Goal: Task Accomplishment & Management: Manage account settings

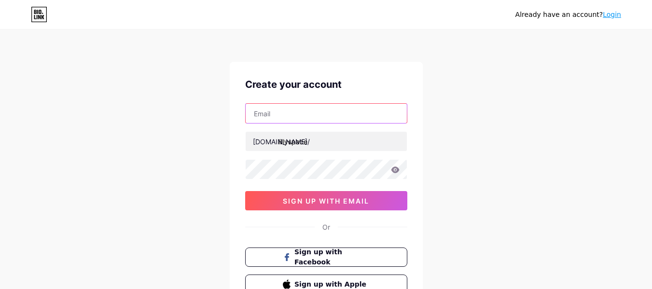
click at [359, 117] on input "text" at bounding box center [326, 113] width 161 height 19
click at [352, 113] on input "text" at bounding box center [326, 113] width 161 height 19
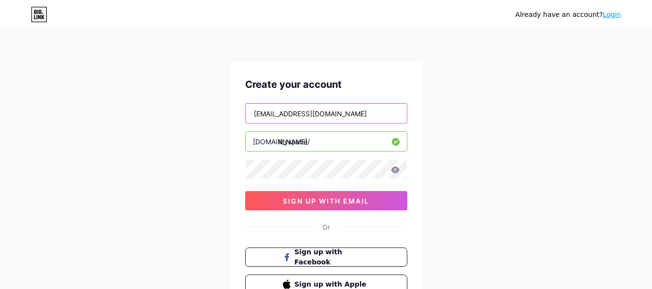
type input "anastasyaallea88@gmail.com"
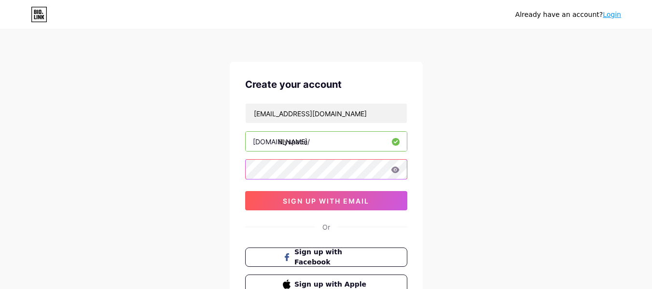
click at [172, 169] on div "Already have an account? Login Create your account anastasyaallea88@gmail.com b…" at bounding box center [326, 184] width 652 height 369
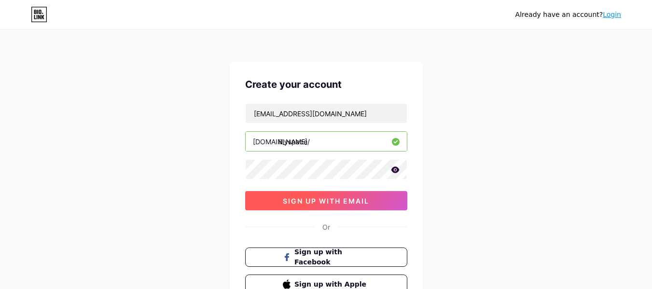
click at [380, 206] on button "sign up with email" at bounding box center [326, 200] width 162 height 19
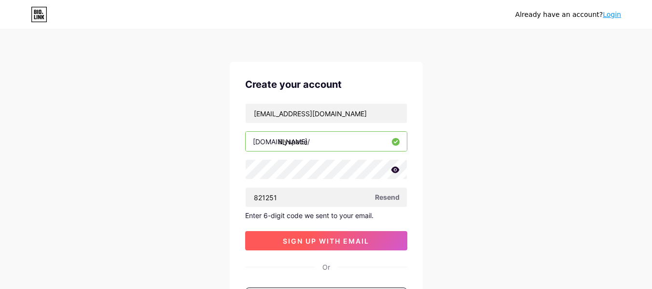
type input "821251"
click at [301, 238] on span "sign up with email" at bounding box center [326, 241] width 86 height 8
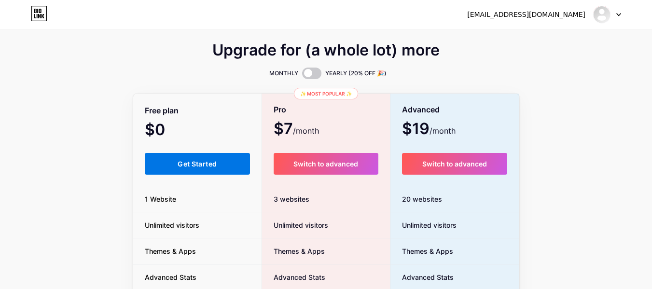
click at [224, 160] on button "Get Started" at bounding box center [198, 164] width 106 height 22
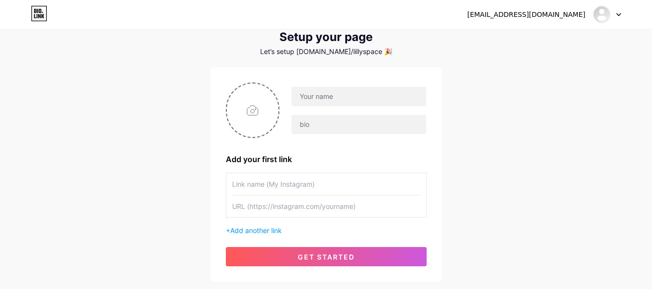
scroll to position [48, 0]
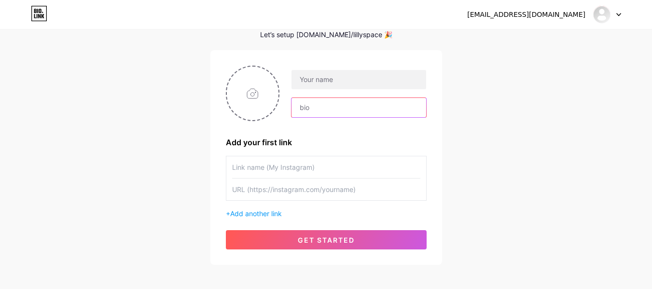
click at [363, 111] on input "text" at bounding box center [359, 107] width 134 height 19
type input "B"
click at [333, 106] on input "text" at bounding box center [359, 107] width 134 height 19
click at [311, 107] on input "🌟📦" at bounding box center [359, 107] width 134 height 19
type input "🌟Barang Lucu & Bermanfaat📦"
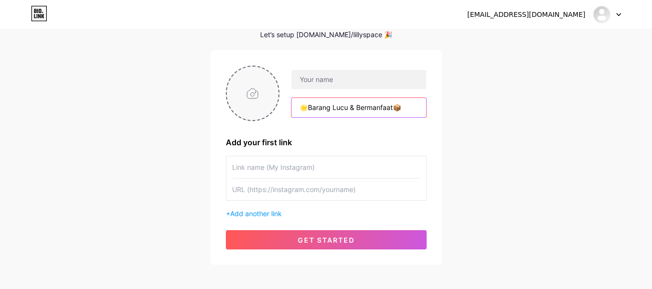
drag, startPoint x: 409, startPoint y: 108, endPoint x: 255, endPoint y: 113, distance: 153.6
click at [255, 113] on div "🌟Barang Lucu & Bermanfaat📦" at bounding box center [326, 94] width 201 height 56
click at [320, 107] on input "text" at bounding box center [359, 107] width 134 height 19
paste input "✨ Barang lucu & bermanfaat 📦 Semua langsung dari Shopee ⬇ Klik untuk belanja"
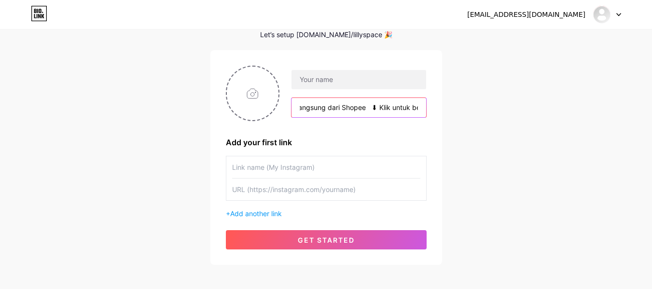
drag, startPoint x: 373, startPoint y: 108, endPoint x: 365, endPoint y: 109, distance: 8.3
click at [365, 109] on input "✨ Barang lucu & bermanfaat 📦 Semua langsung dari Shopee ⬇ Klik untuk belanja" at bounding box center [359, 107] width 134 height 19
click at [360, 105] on input "✨ Barang lucu & bermanfaat 📦 Semua langsung dari Shopee ⬇ KClick for shopping" at bounding box center [359, 107] width 134 height 19
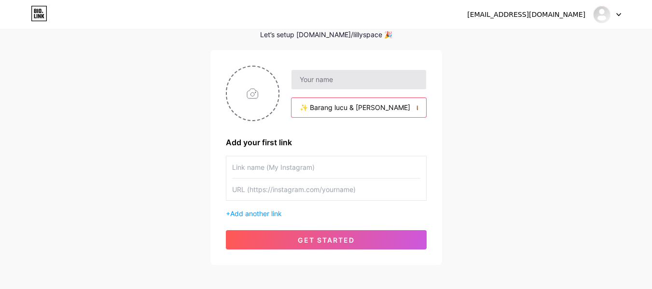
type input "✨ Barang lucu & [PERSON_NAME] 📦 Semua langsung dari Shopee ⬇ Click for shopping"
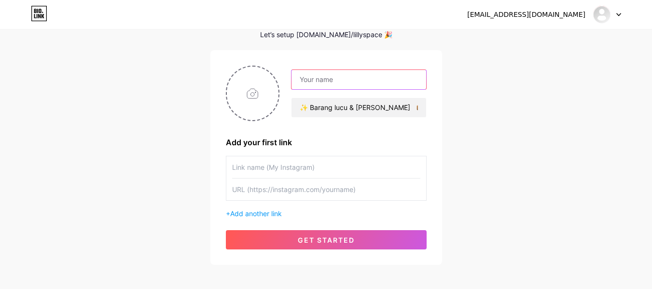
click at [369, 83] on input "text" at bounding box center [359, 79] width 134 height 19
type input "Lilly Space"
click at [254, 96] on input "file" at bounding box center [253, 94] width 52 height 54
type input "C:\fakepath\aeb7c45b-877d-488e-8e17-8b3fdfb6284b.jpg"
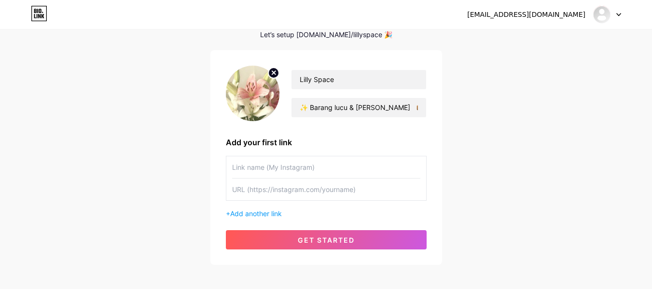
click at [274, 193] on input "text" at bounding box center [326, 190] width 188 height 22
paste input "[URL][DOMAIN_NAME]"
type input "[URL][DOMAIN_NAME]"
click at [317, 168] on input "text" at bounding box center [326, 167] width 188 height 22
click at [276, 169] on input "text" at bounding box center [326, 167] width 188 height 22
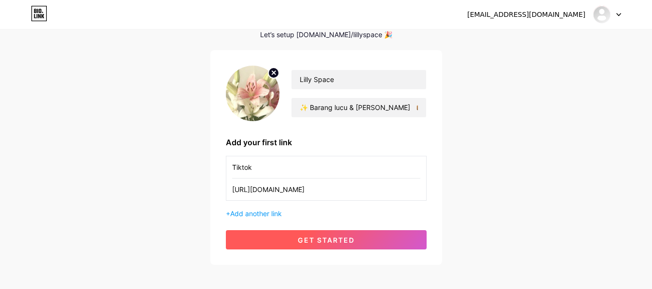
type input "Tiktok"
click at [329, 239] on span "get started" at bounding box center [326, 240] width 57 height 8
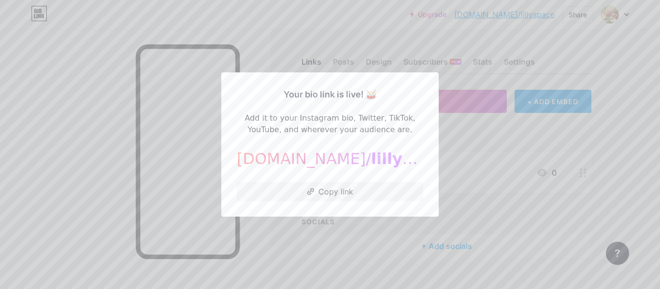
click at [464, 143] on div at bounding box center [330, 144] width 660 height 289
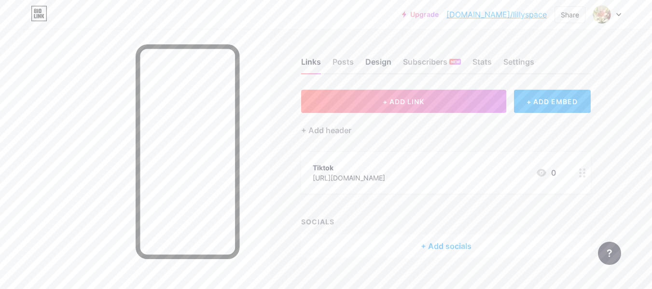
click at [380, 68] on div "Design" at bounding box center [379, 64] width 26 height 17
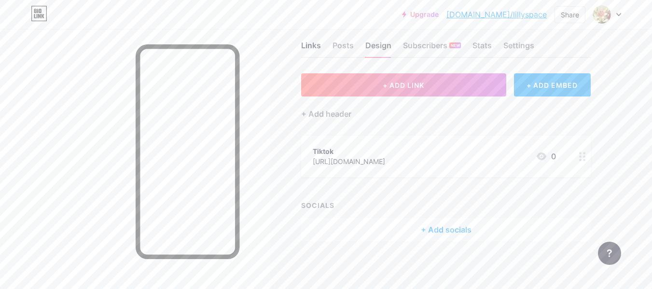
click at [370, 42] on div "Design" at bounding box center [379, 48] width 26 height 17
click at [341, 46] on div "Posts" at bounding box center [343, 48] width 21 height 17
click at [382, 50] on div "Design" at bounding box center [379, 48] width 26 height 17
click at [381, 47] on div "Design" at bounding box center [379, 48] width 26 height 17
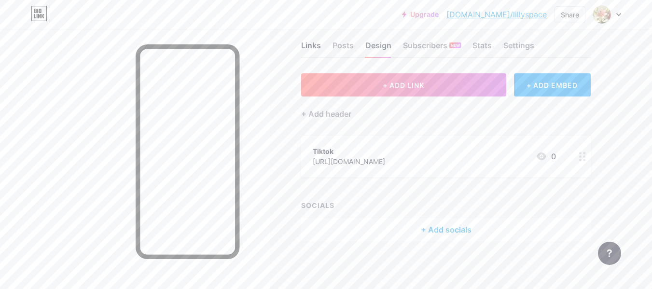
click at [381, 47] on div "Design" at bounding box center [379, 48] width 26 height 17
click at [378, 52] on div "Design" at bounding box center [379, 48] width 26 height 17
click at [506, 47] on div "Settings" at bounding box center [519, 48] width 31 height 17
click at [317, 46] on div "Links" at bounding box center [311, 48] width 20 height 17
click at [379, 48] on div "Design" at bounding box center [379, 48] width 26 height 17
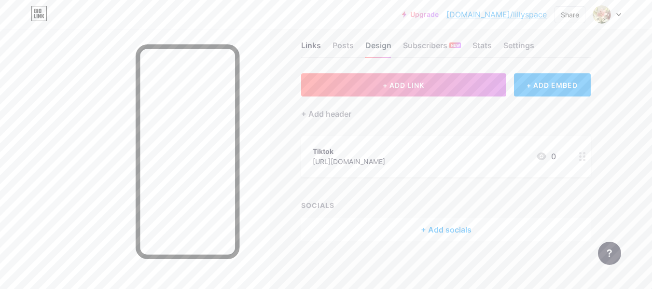
click at [377, 48] on div "Design" at bounding box center [379, 48] width 26 height 17
click at [504, 122] on div "+ ADD LINK + ADD EMBED + Add header Tiktok https://www.tiktok.com/@lillyspace_ …" at bounding box center [446, 157] width 290 height 168
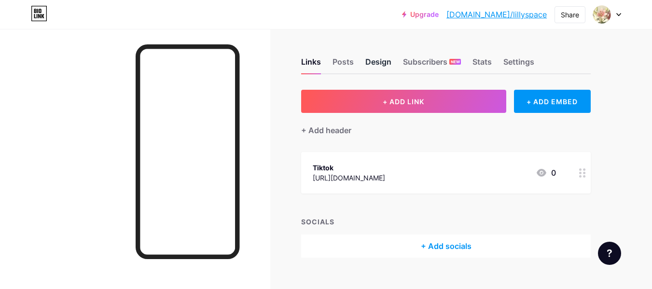
click at [369, 66] on div "Design" at bounding box center [379, 64] width 26 height 17
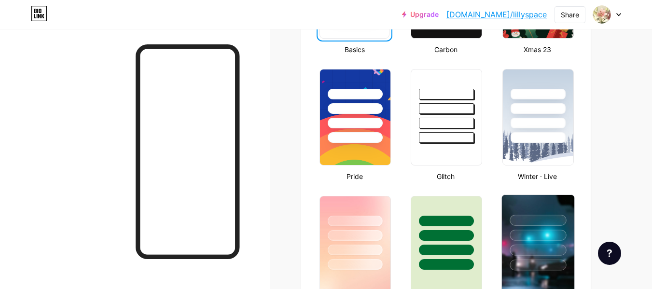
scroll to position [431, 0]
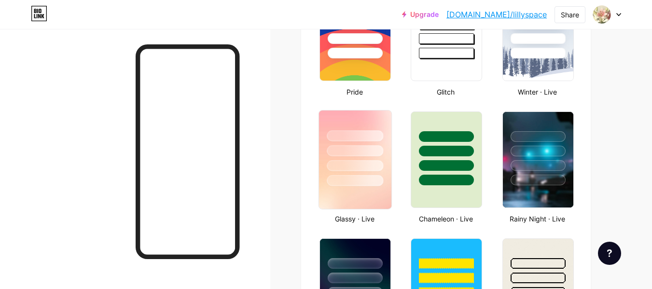
click at [351, 156] on div at bounding box center [355, 149] width 72 height 76
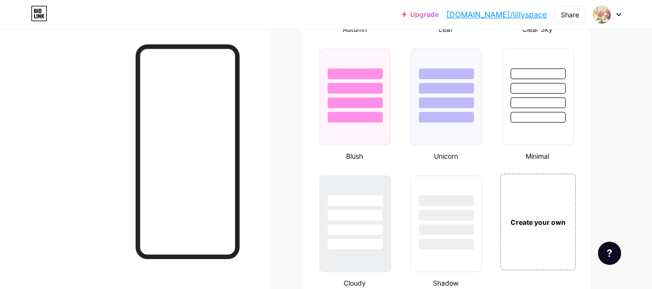
scroll to position [1059, 0]
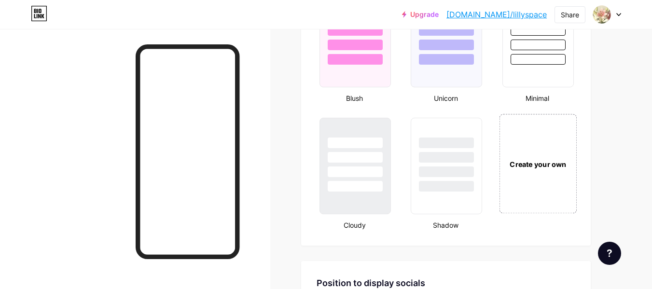
click at [524, 159] on div "Create your own" at bounding box center [538, 164] width 72 height 11
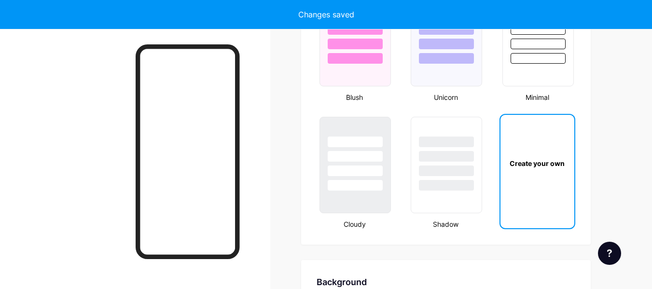
scroll to position [1282, 0]
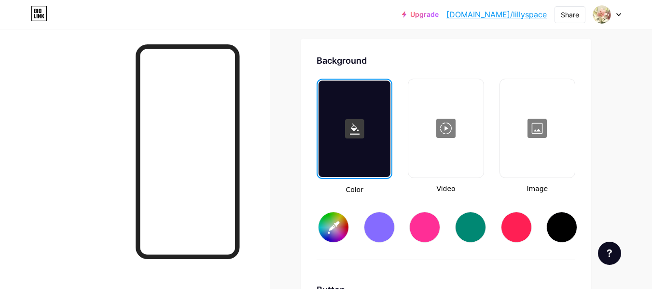
type input "#ffffff"
type input "#000000"
click at [351, 133] on rect at bounding box center [354, 128] width 19 height 19
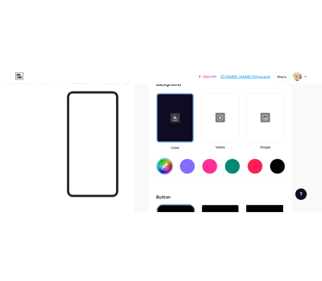
scroll to position [1330, 0]
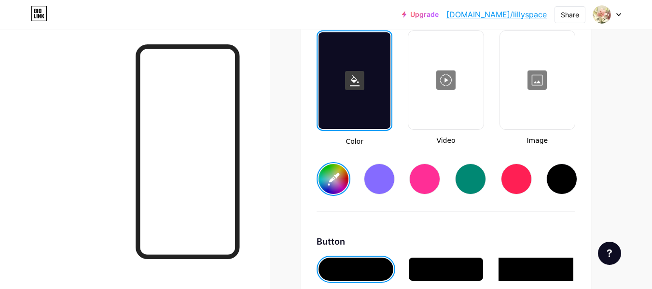
click at [338, 180] on input "#ffffff" at bounding box center [334, 179] width 30 height 30
click at [327, 173] on input "#ffffff" at bounding box center [334, 179] width 30 height 30
click at [359, 99] on div at bounding box center [355, 80] width 72 height 97
click at [329, 173] on input "#fdf8ff" at bounding box center [334, 179] width 30 height 30
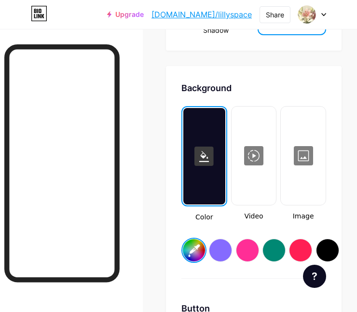
scroll to position [1799, 0]
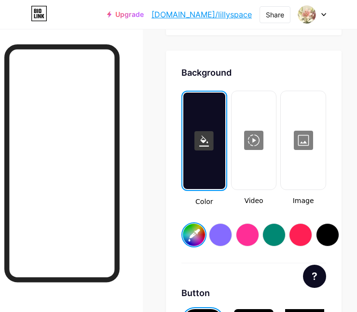
click at [203, 224] on input "#fdf8f3" at bounding box center [194, 235] width 22 height 22
click at [199, 225] on input "#fdf8f3" at bounding box center [194, 235] width 22 height 22
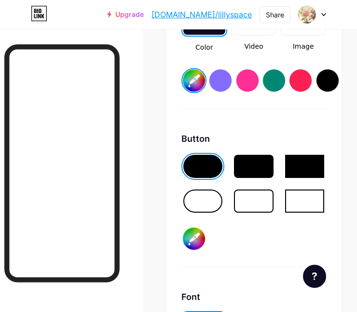
scroll to position [1948, 0]
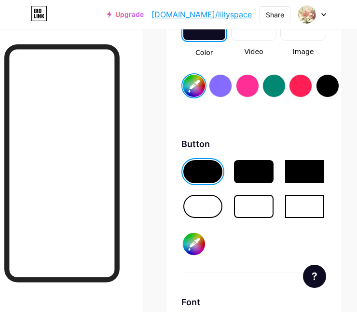
click at [189, 233] on input "#000000" at bounding box center [194, 244] width 22 height 22
type input "#fdf8f3"
type input "#00000c"
type input "#fdf8f3"
type input "#0000c8"
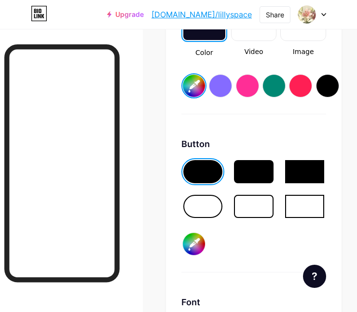
type input "#fdf8f3"
type input "#000c8b"
type input "#fdf8f3"
type input "#00c8b6"
type input "#fdf8f3"
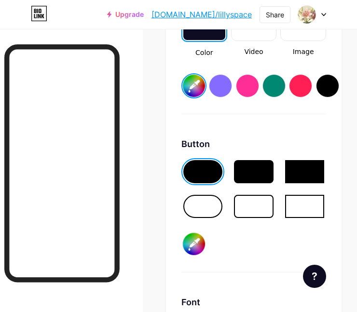
type input "#0c8b6f"
type input "#fdf8f3"
type input "#c8b6ff"
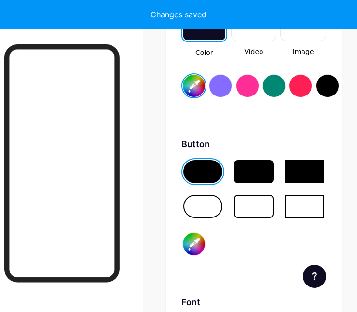
type input "#fdf8f3"
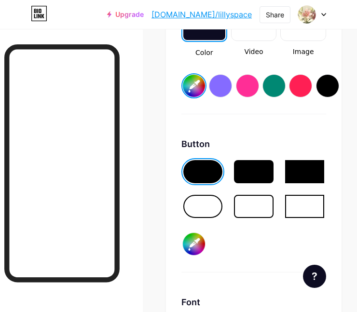
type input "#c8b6ff"
click at [244, 247] on div "Button #c8b6ff" at bounding box center [254, 205] width 145 height 135
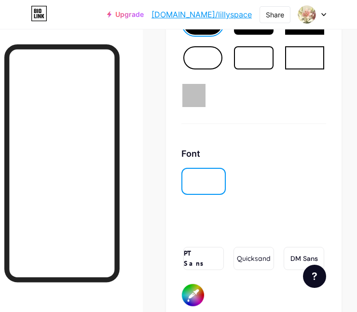
scroll to position [2117, 0]
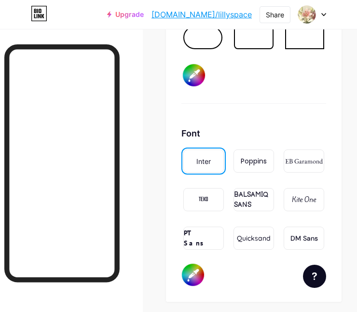
click at [257, 156] on div "Poppins" at bounding box center [254, 161] width 26 height 10
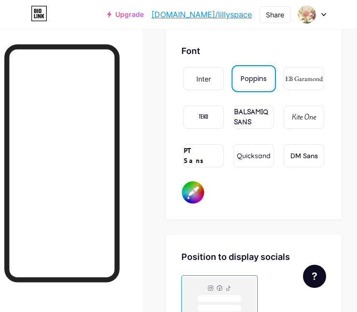
scroll to position [2205, 0]
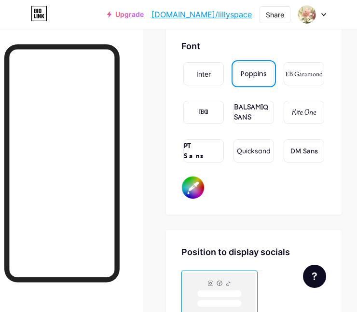
drag, startPoint x: 194, startPoint y: 177, endPoint x: 192, endPoint y: 183, distance: 7.2
click at [194, 177] on input "#000000" at bounding box center [193, 188] width 22 height 22
type input "#fdf8f3"
type input "#000004"
type input "#fdf8f3"
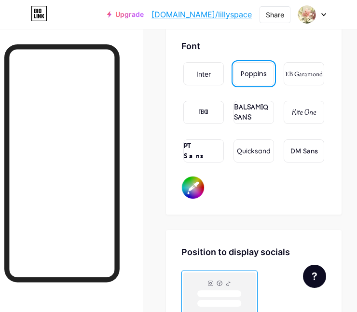
type input "#00004a"
type input "#fdf8f3"
type input "#0004a4"
type input "#fdf8f3"
type input "#004a4a"
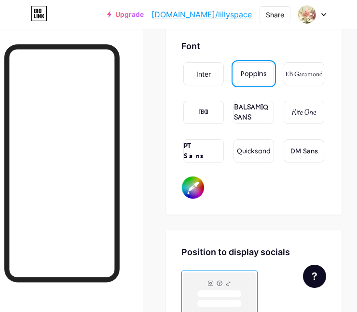
type input "#fdf8f3"
type input "#04a4a4"
type input "#fdf8f3"
type input "#4a4a4a"
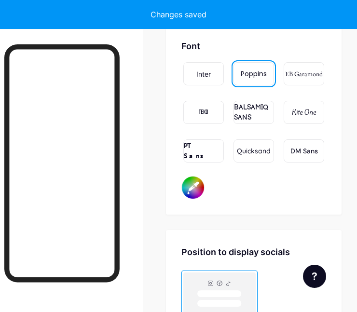
type input "#fdf8f3"
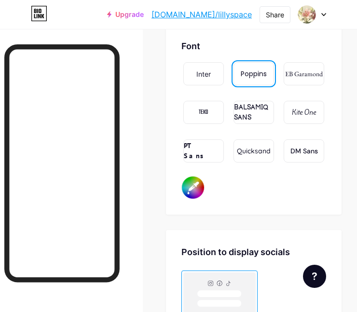
type input "#4a4a4a"
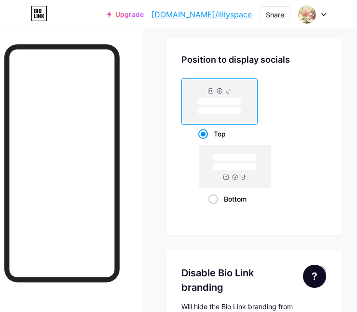
scroll to position [2420, 0]
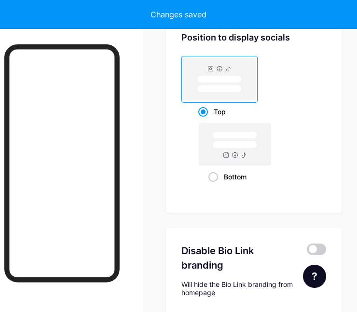
type input "#fdf8f3"
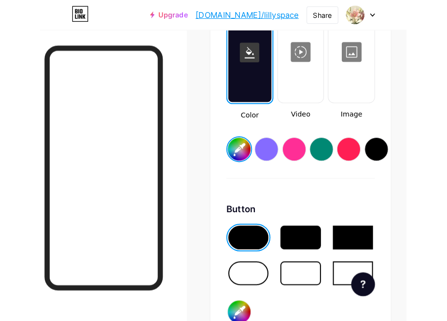
scroll to position [0, 0]
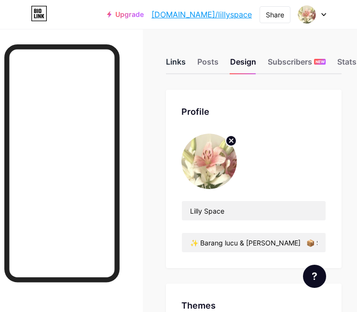
click at [182, 65] on div "Links" at bounding box center [176, 64] width 20 height 17
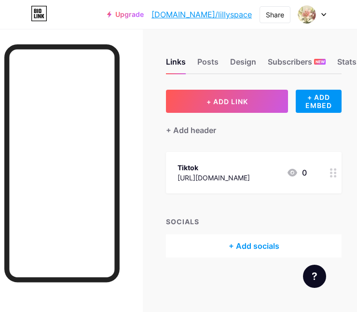
click at [337, 176] on icon at bounding box center [333, 173] width 7 height 9
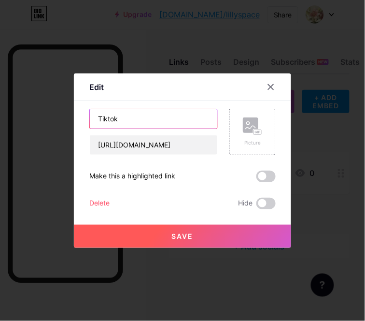
drag, startPoint x: 151, startPoint y: 116, endPoint x: 16, endPoint y: 112, distance: 134.3
click at [16, 112] on div "Edit Content YouTube Play YouTube video without leaving your page. ADD Vimeo Pl…" at bounding box center [182, 160] width 365 height 321
paste input "🎥 TikTok — Lihat Video Review"
drag, startPoint x: 136, startPoint y: 121, endPoint x: 142, endPoint y: 116, distance: 7.9
click at [136, 119] on input "🎥 TikTok — Lihat Video Review" at bounding box center [153, 118] width 127 height 19
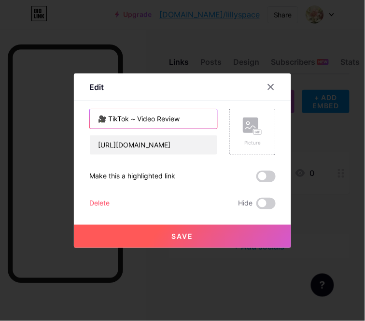
type input "🎥 TikTok ~ Video Review"
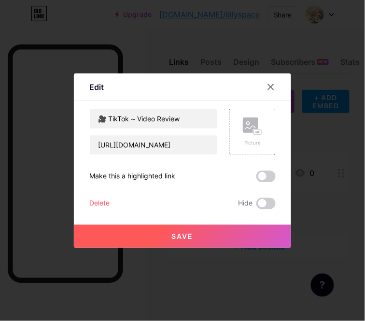
click at [213, 239] on button "Save" at bounding box center [182, 236] width 217 height 23
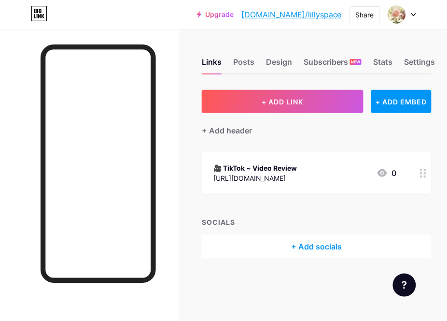
click at [297, 173] on div "[URL][DOMAIN_NAME]" at bounding box center [255, 178] width 84 height 10
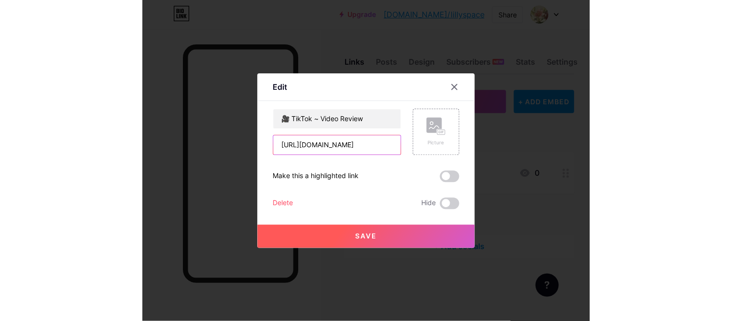
scroll to position [0, 5]
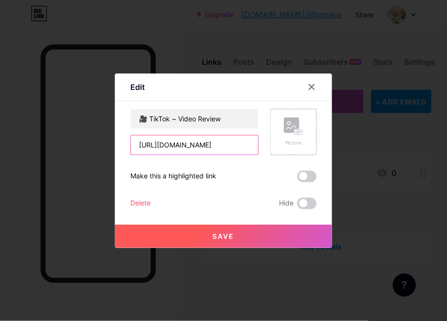
drag, startPoint x: 149, startPoint y: 146, endPoint x: 317, endPoint y: 161, distance: 169.2
click at [317, 161] on div "Edit Content YouTube Play YouTube video without leaving your page. ADD Vimeo Pl…" at bounding box center [223, 160] width 217 height 174
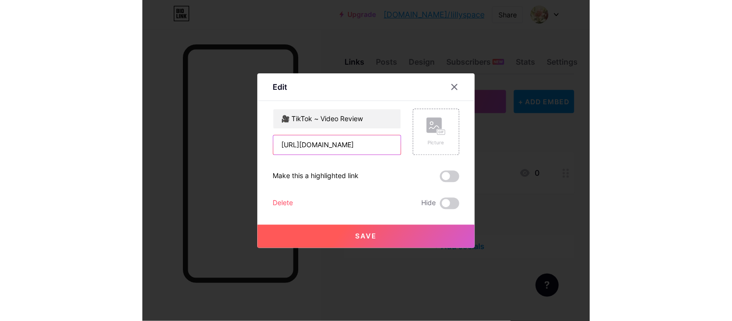
scroll to position [0, 0]
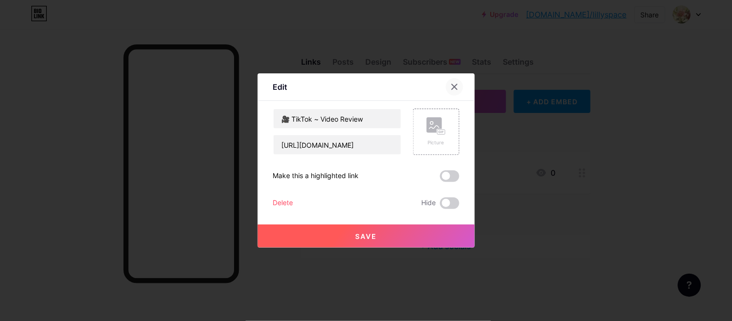
click at [454, 88] on icon at bounding box center [455, 87] width 8 height 8
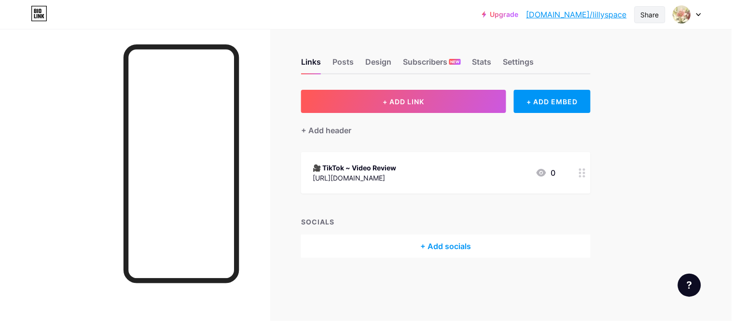
click at [644, 13] on div "Share" at bounding box center [650, 15] width 18 height 10
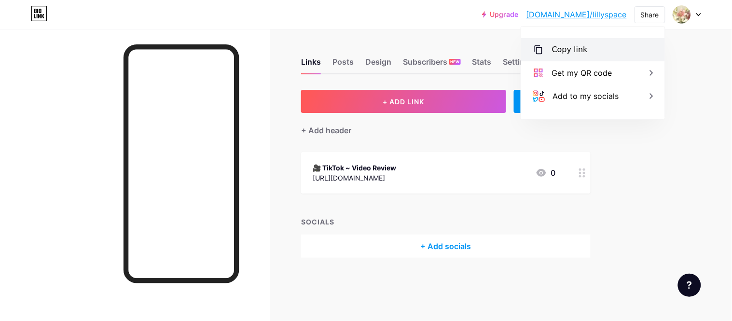
click at [599, 49] on div "Copy link" at bounding box center [593, 49] width 144 height 23
